Goal: Task Accomplishment & Management: Complete application form

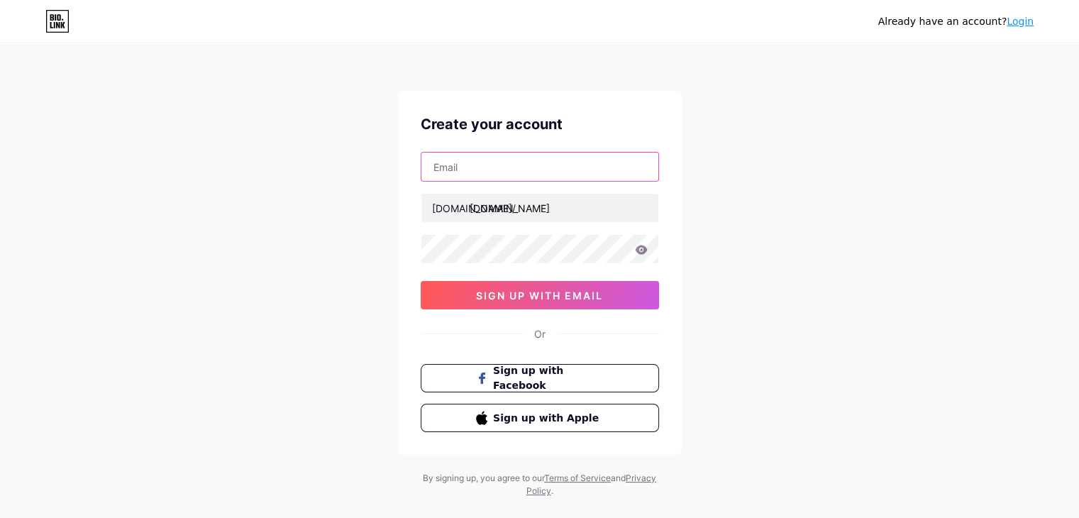
click at [469, 165] on input "text" at bounding box center [539, 166] width 237 height 28
type input "[EMAIL_ADDRESS][DOMAIN_NAME]"
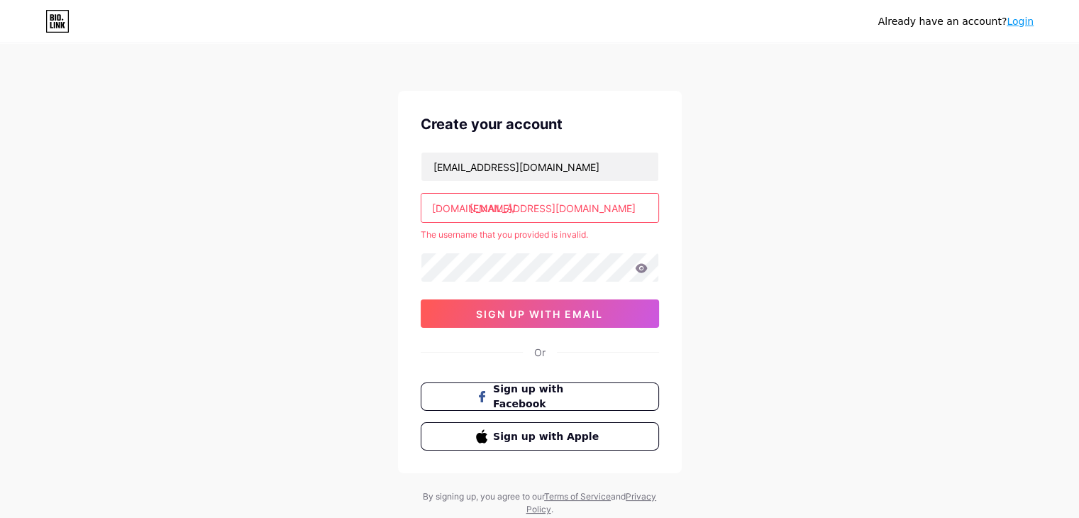
drag, startPoint x: 584, startPoint y: 206, endPoint x: 553, endPoint y: 208, distance: 31.2
click at [553, 208] on input "[EMAIL_ADDRESS][DOMAIN_NAME]" at bounding box center [539, 208] width 237 height 28
click at [524, 206] on input "[EMAIL_ADDRESS][DOMAIN_NAME]" at bounding box center [539, 208] width 237 height 28
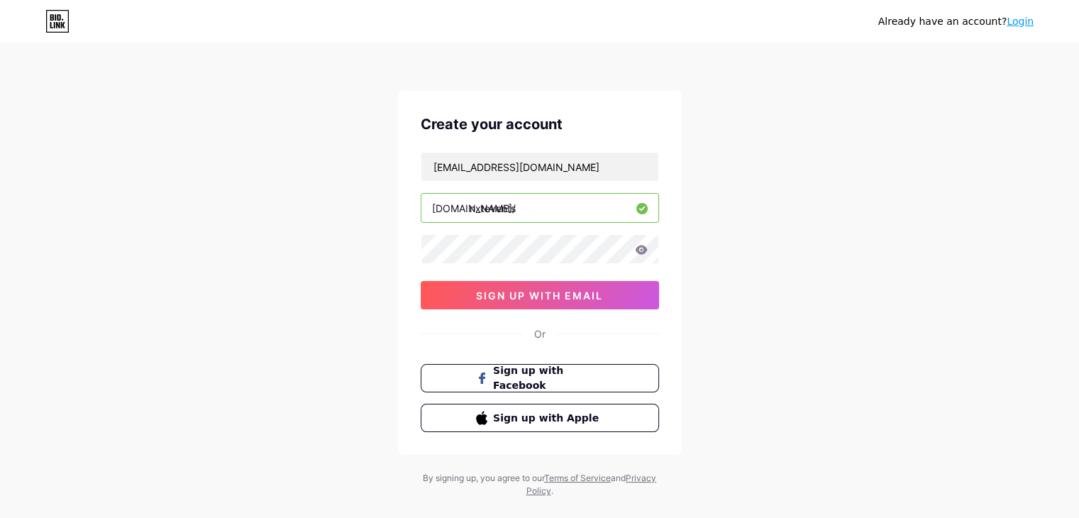
type input "nxtevents"
click at [267, 236] on div "Already have an account? Login Create your account [EMAIL_ADDRESS][DOMAIN_NAME]…" at bounding box center [539, 271] width 1079 height 543
click at [635, 250] on icon at bounding box center [641, 249] width 12 height 9
click at [518, 291] on span "sign up with email" at bounding box center [539, 295] width 127 height 12
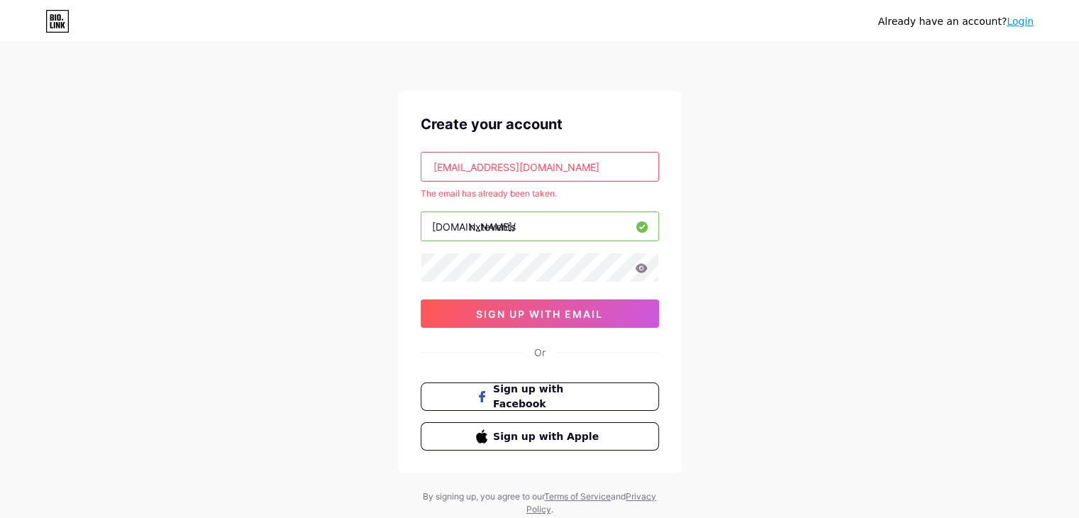
click at [544, 160] on input "[EMAIL_ADDRESS][DOMAIN_NAME]" at bounding box center [539, 166] width 237 height 28
click at [551, 223] on input "nxtevents" at bounding box center [539, 226] width 237 height 28
drag, startPoint x: 800, startPoint y: 316, endPoint x: 527, endPoint y: 319, distance: 273.1
click at [527, 319] on button "sign up with email" at bounding box center [540, 313] width 238 height 28
